Goal: Use online tool/utility

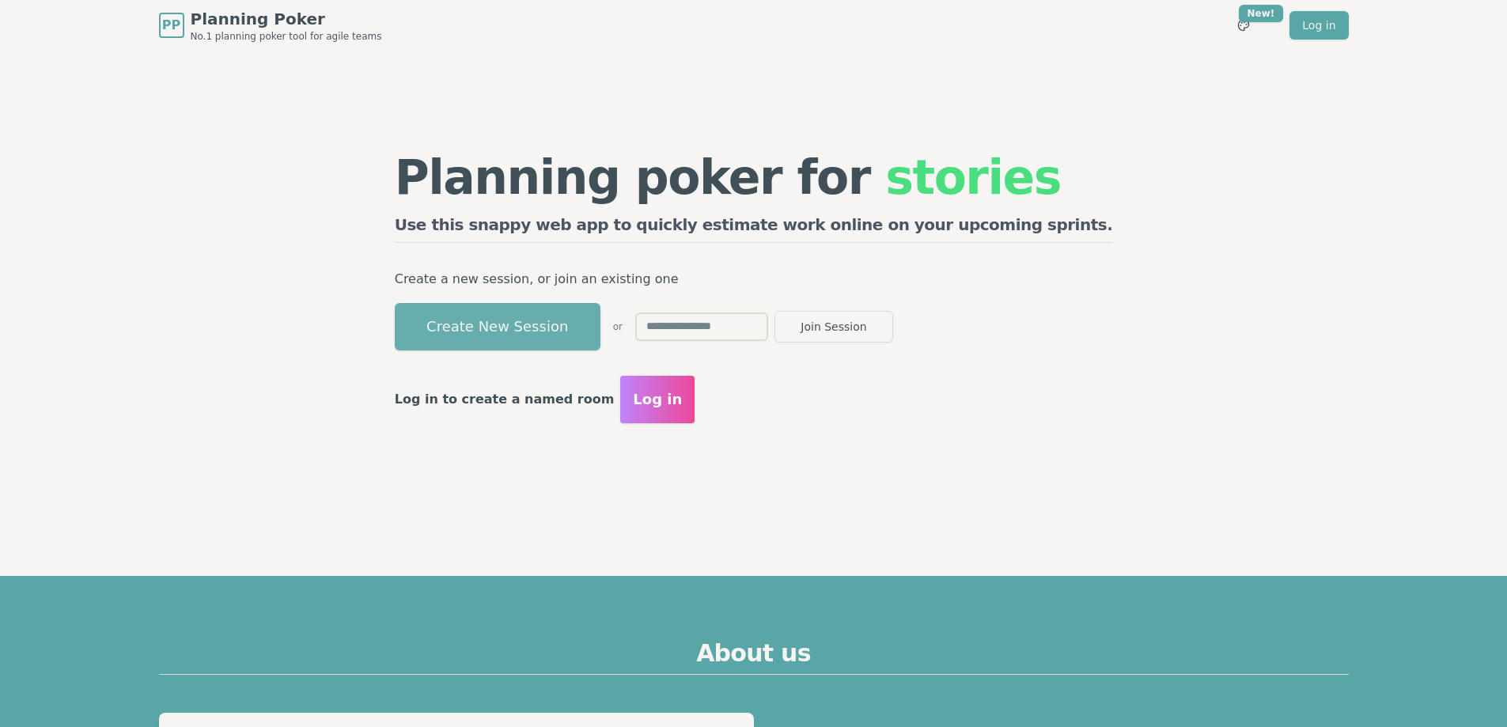
click at [540, 331] on button "Create New Session" at bounding box center [498, 326] width 206 height 47
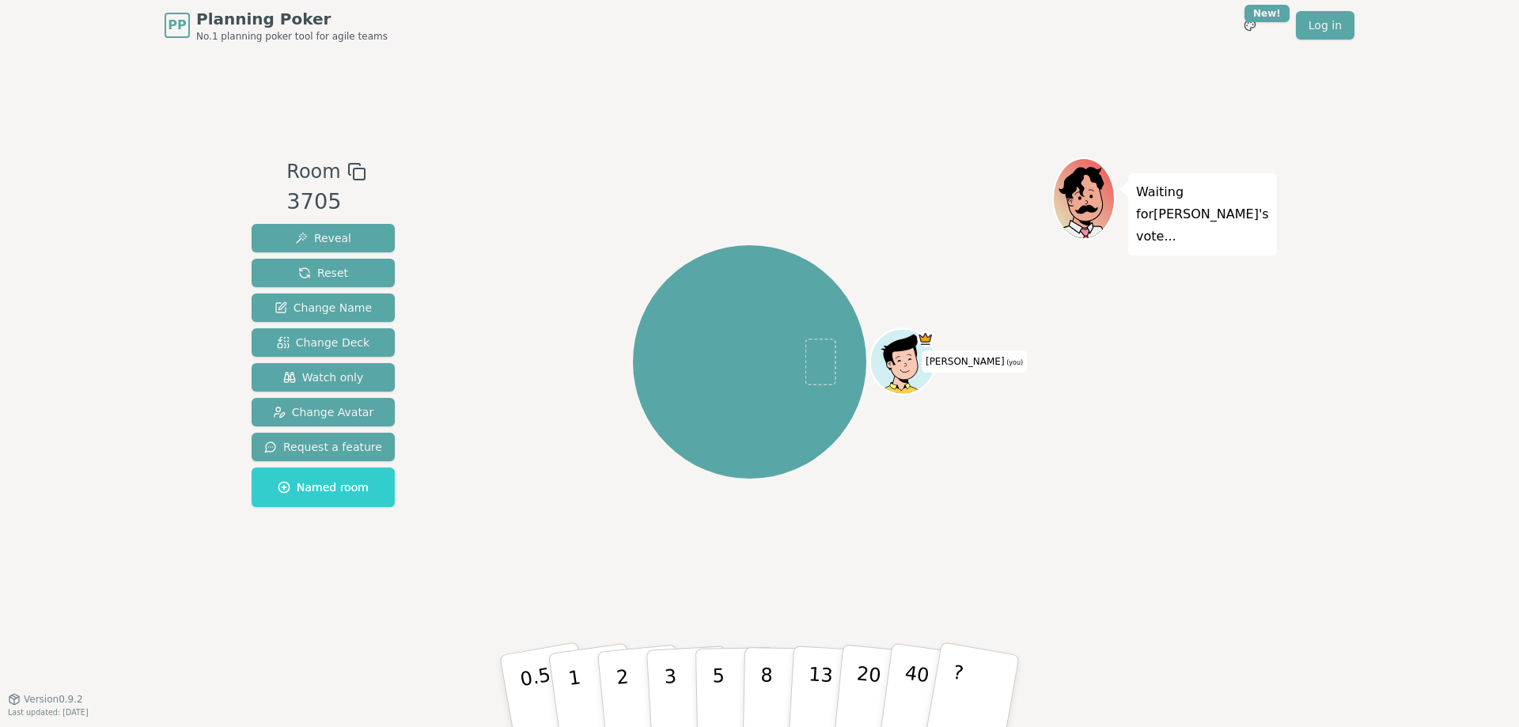
click at [469, 106] on div "Room 3705 Reveal Reset Change Name Change Deck Watch only Change Avatar Request…" at bounding box center [759, 375] width 1028 height 648
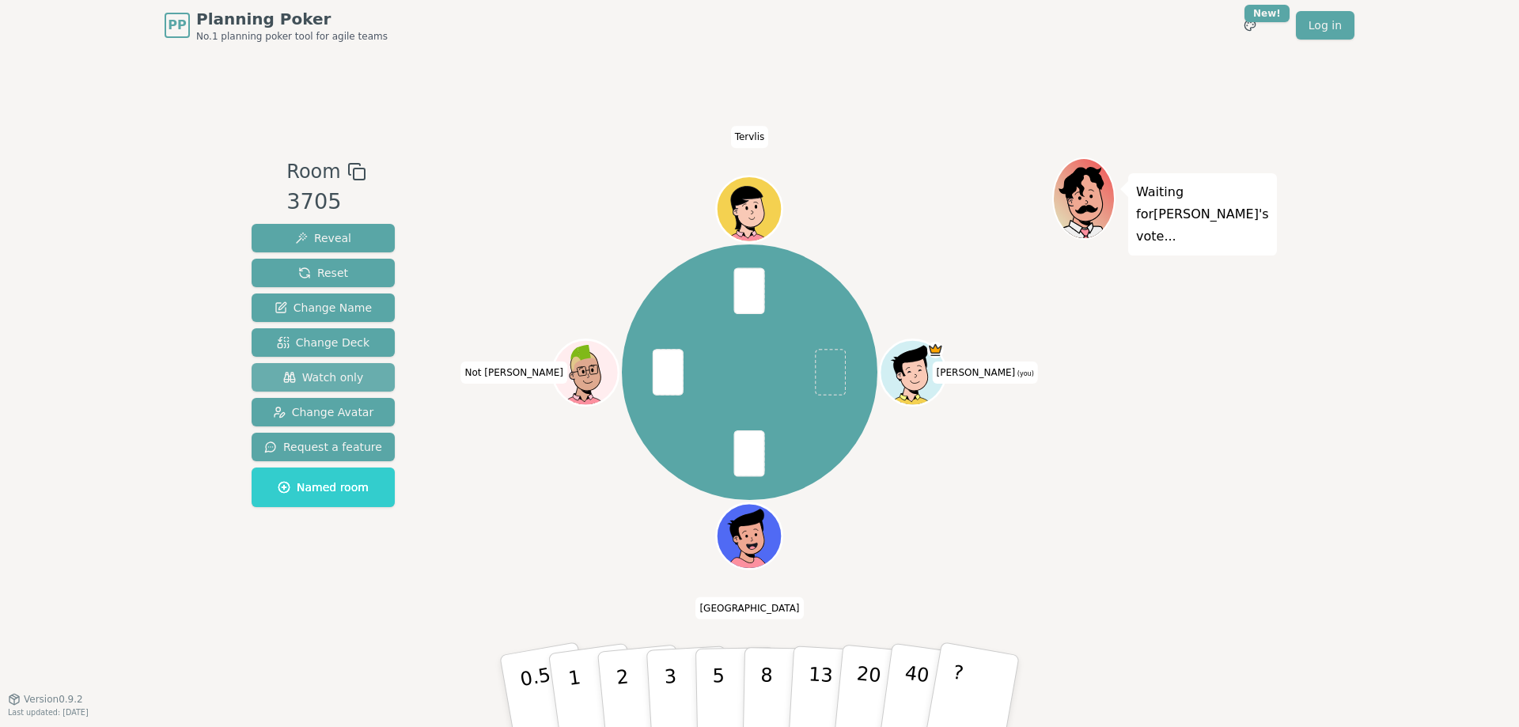
click at [305, 379] on span "Watch only" at bounding box center [323, 377] width 81 height 16
